Goal: Entertainment & Leisure: Consume media (video, audio)

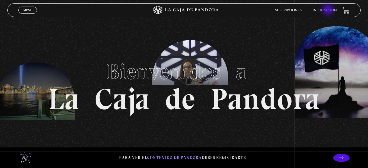
click at [328, 10] on link "Inicie sesión" at bounding box center [325, 10] width 24 height 3
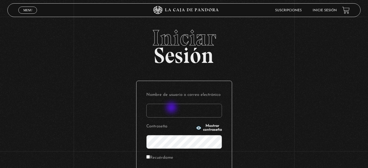
click at [172, 108] on input "Nombre de usuario o correo electrónico" at bounding box center [184, 111] width 76 height 14
type input "DMORALESPALAVECINO@GMAIL.COM"
click at [173, 159] on label "Recuérdame" at bounding box center [159, 157] width 27 height 8
click at [150, 158] on input "Recuérdame" at bounding box center [148, 157] width 4 height 4
checkbox input "true"
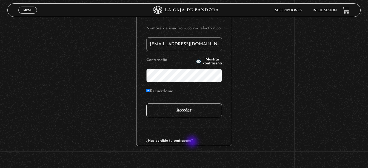
scroll to position [72, 0]
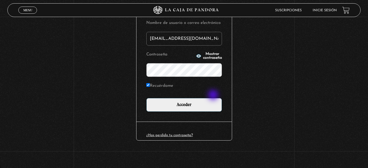
click at [214, 95] on form "Nombre de usuario o correo electrónico DMORALESPALAVECINO@GMAIL.COM Contraseña …" at bounding box center [184, 65] width 76 height 93
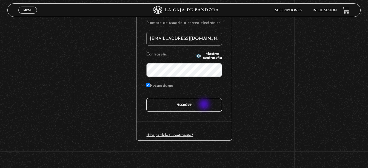
click at [204, 105] on input "Acceder" at bounding box center [184, 105] width 76 height 14
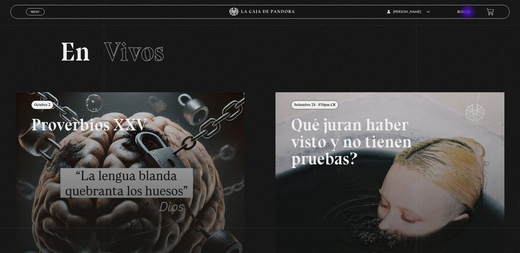
click at [368, 13] on link "Buscar" at bounding box center [463, 11] width 13 height 3
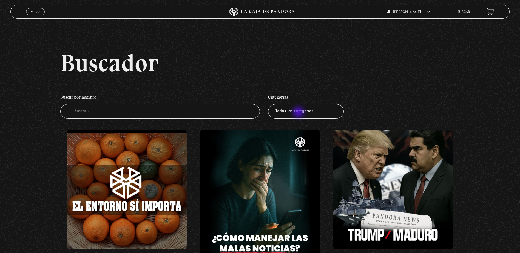
click at [299, 113] on select "Todas las categorías 11:11 Humanitario (1) Amo los Lunes (4) Análisis de series…" at bounding box center [306, 111] width 76 height 15
select select "mundo-espiritual"
click at [270, 104] on select "Todas las categorías 11:11 Humanitario (1) Amo los Lunes (4) Análisis de series…" at bounding box center [306, 111] width 76 height 15
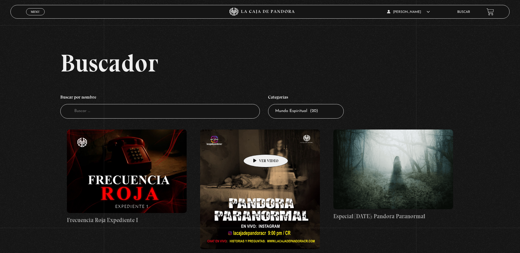
click at [257, 146] on figure at bounding box center [260, 190] width 120 height 120
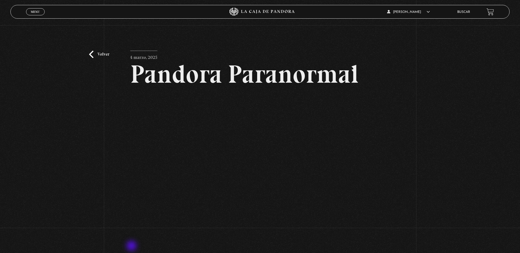
scroll to position [27, 0]
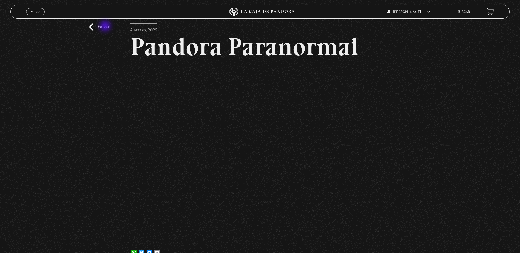
click at [106, 27] on link "Volver" at bounding box center [99, 26] width 20 height 7
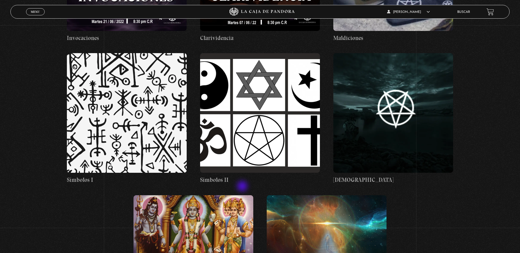
scroll to position [794, 0]
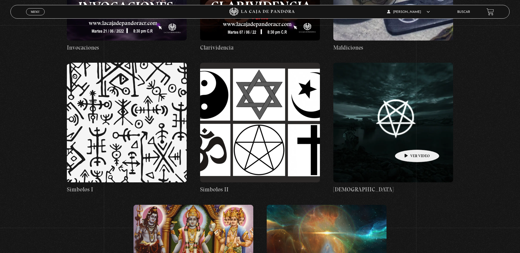
click at [408, 141] on figure at bounding box center [393, 123] width 120 height 120
